Goal: Communication & Community: Share content

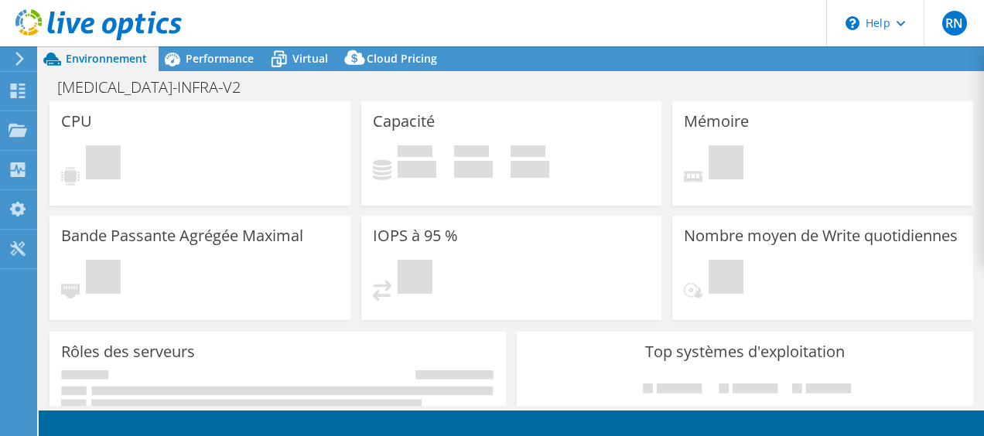
select select "EUFrankfurt"
select select "EUR"
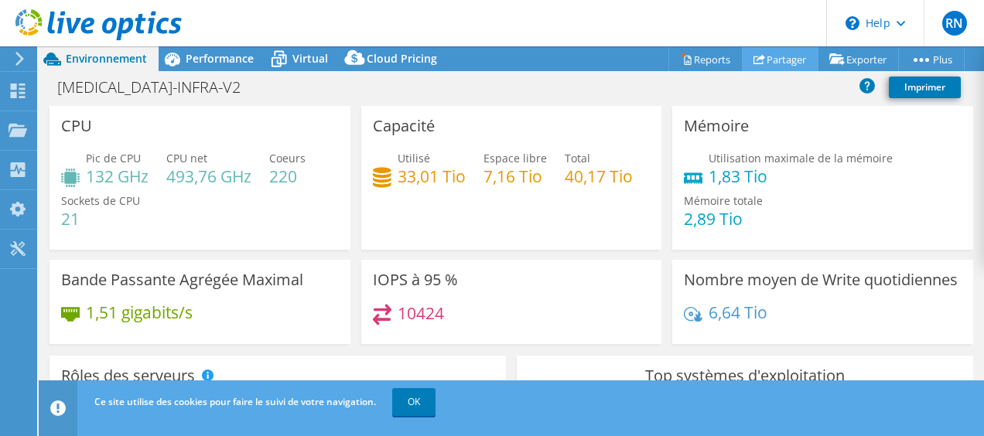
click at [783, 60] on link "Partager" at bounding box center [780, 59] width 77 height 24
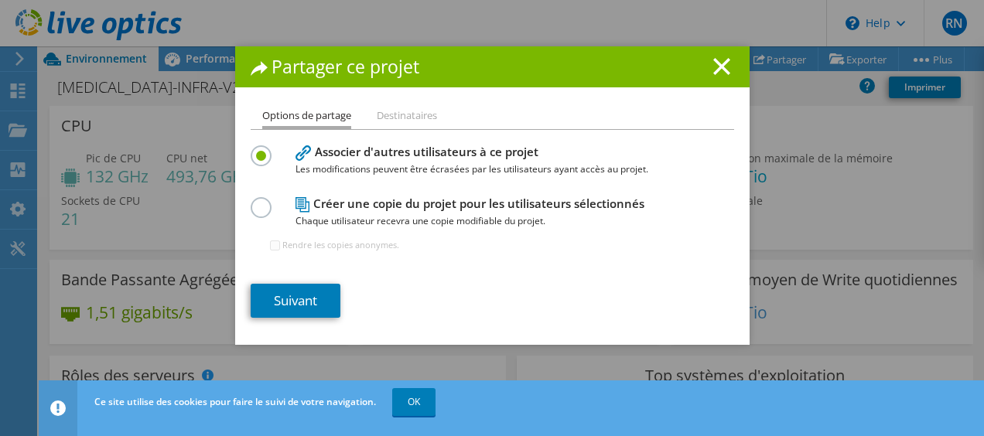
click at [403, 118] on li "Destinataires" at bounding box center [407, 116] width 60 height 19
click at [403, 113] on li "Destinataires" at bounding box center [407, 116] width 60 height 19
click at [358, 224] on span "Chaque utilisateur recevra une copie modifiable du projet." at bounding box center [489, 221] width 387 height 17
click at [266, 214] on div at bounding box center [264, 205] width 27 height 17
click at [268, 210] on div at bounding box center [264, 205] width 27 height 17
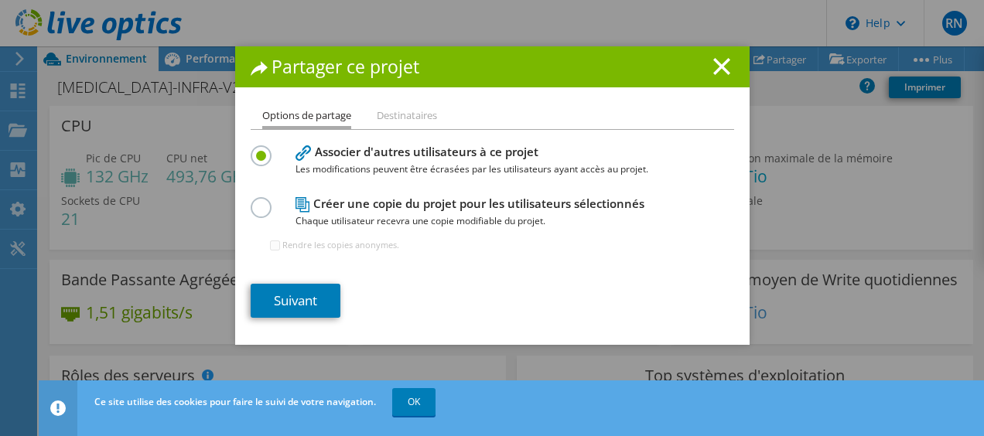
click at [263, 201] on label at bounding box center [264, 199] width 27 height 4
click at [0, 0] on input "radio" at bounding box center [0, 0] width 0 height 0
click at [306, 306] on link "Suivant" at bounding box center [296, 301] width 90 height 34
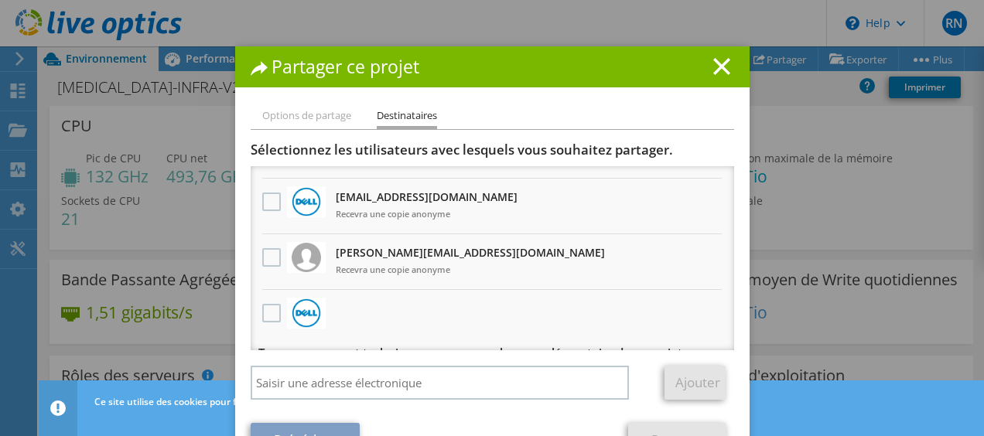
scroll to position [176, 0]
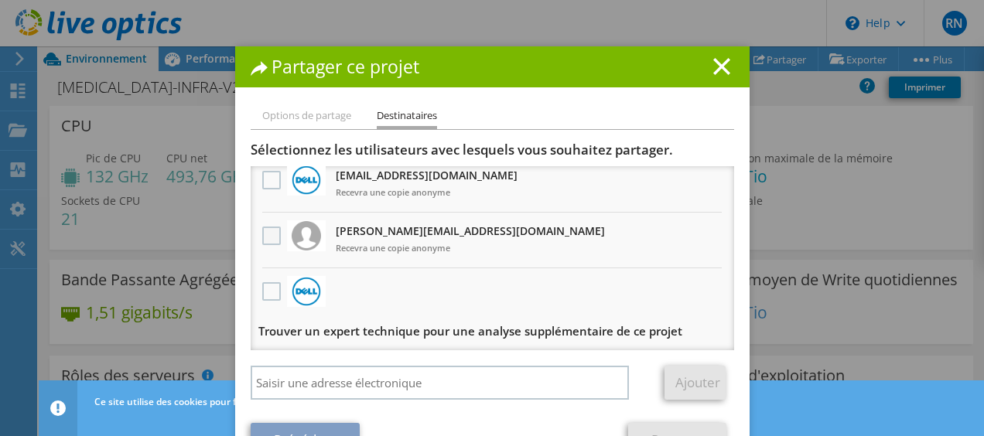
click at [269, 236] on label at bounding box center [273, 236] width 22 height 19
click at [0, 0] on input "checkbox" at bounding box center [0, 0] width 0 height 0
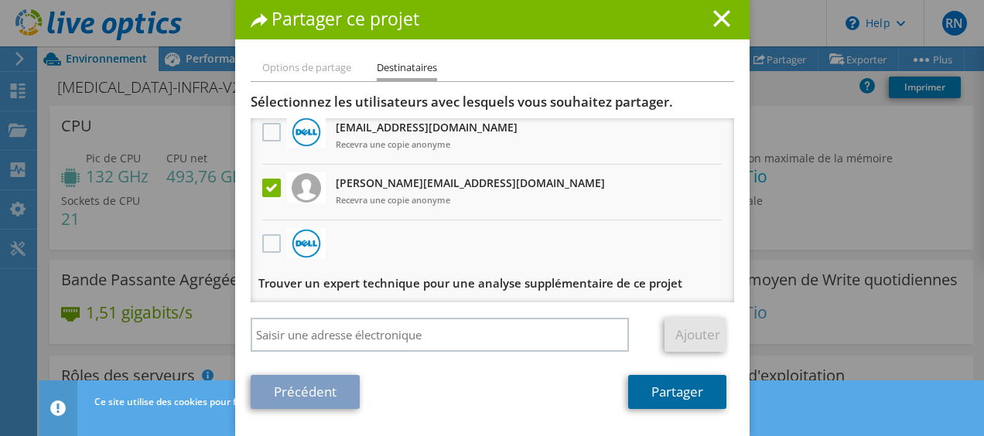
click at [656, 397] on link "Partager" at bounding box center [677, 392] width 98 height 34
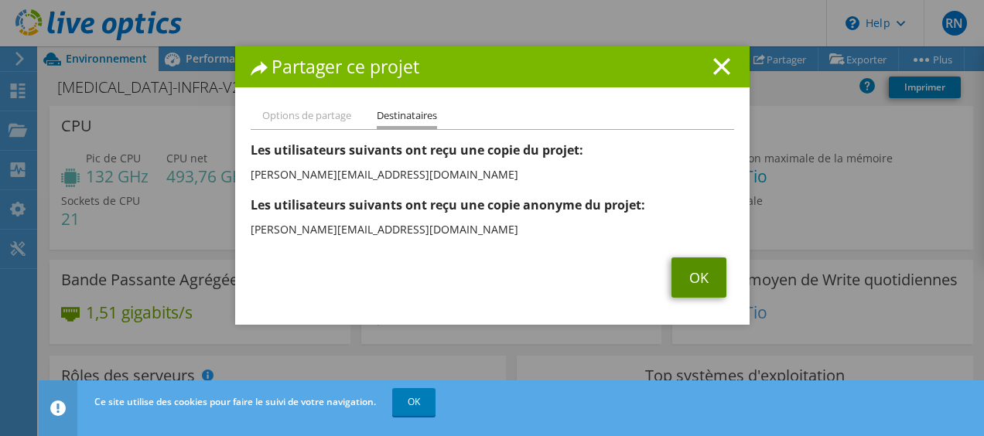
click at [682, 278] on link "OK" at bounding box center [699, 278] width 55 height 40
